Goal: Task Accomplishment & Management: Complete application form

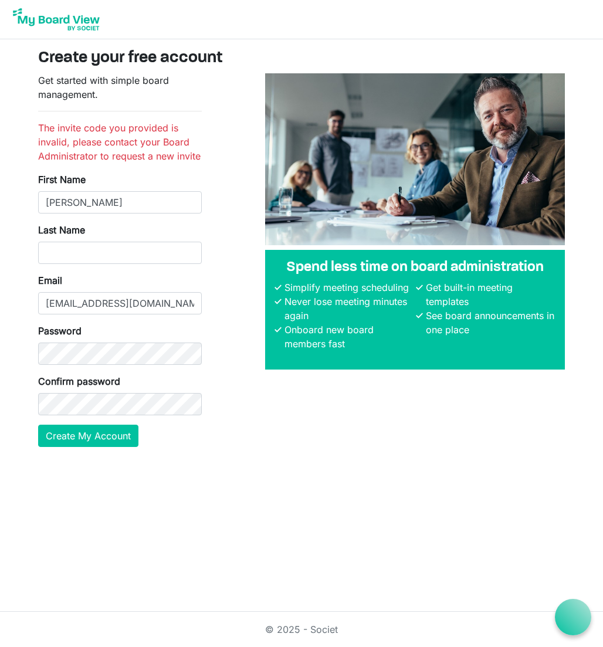
type input "[PERSON_NAME]"
type input "[EMAIL_ADDRESS][DOMAIN_NAME]"
click at [91, 433] on button "Create My Account" at bounding box center [88, 436] width 100 height 22
